Goal: Check status: Check status

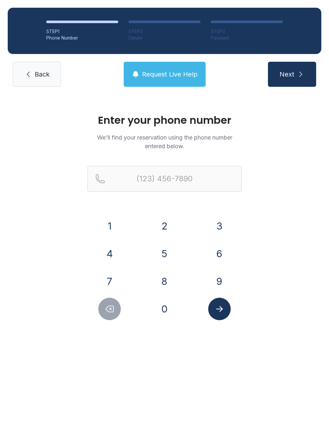
click at [114, 289] on button "7" at bounding box center [109, 281] width 22 height 22
click at [159, 224] on button "2" at bounding box center [164, 226] width 22 height 22
click at [160, 293] on div "1 2 3 4 5 6 7 8 9 0" at bounding box center [164, 267] width 154 height 105
click at [166, 300] on button "0" at bounding box center [164, 308] width 22 height 22
click at [216, 221] on button "3" at bounding box center [219, 226] width 22 height 22
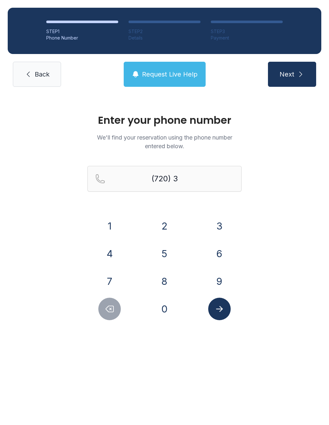
click at [217, 290] on button "9" at bounding box center [219, 281] width 22 height 22
click at [106, 248] on button "4" at bounding box center [109, 253] width 22 height 22
click at [163, 305] on button "0" at bounding box center [164, 308] width 22 height 22
click at [219, 282] on button "9" at bounding box center [219, 281] width 22 height 22
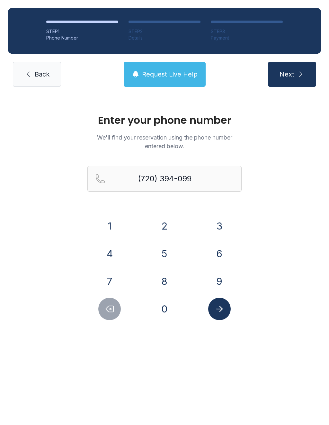
click at [216, 233] on button "3" at bounding box center [219, 226] width 22 height 22
type input "[PHONE_NUMBER]"
click at [222, 306] on icon "Submit lookup form" at bounding box center [220, 309] width 10 height 10
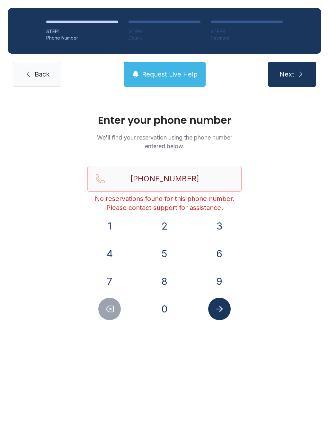
click at [39, 79] on link "Back" at bounding box center [37, 74] width 48 height 25
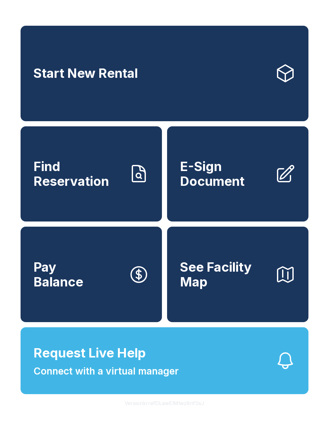
click at [107, 188] on span "Find Reservation" at bounding box center [78, 173] width 90 height 29
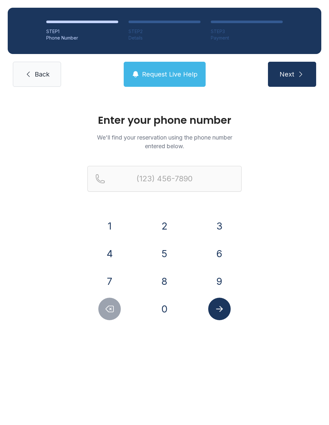
click at [39, 77] on span "Back" at bounding box center [42, 74] width 15 height 9
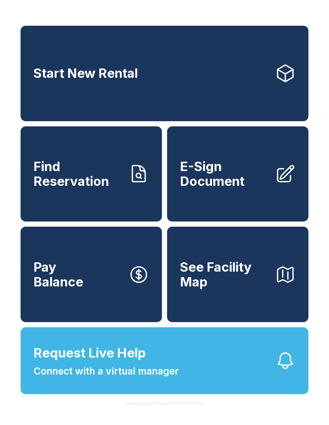
click at [81, 182] on span "Find Reservation" at bounding box center [78, 173] width 90 height 29
